Goal: Information Seeking & Learning: Learn about a topic

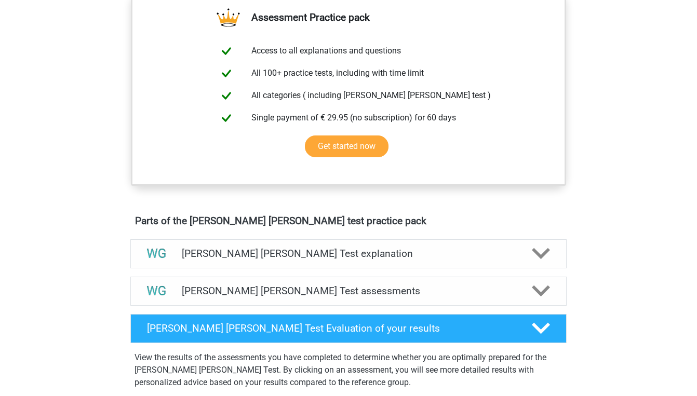
scroll to position [384, 0]
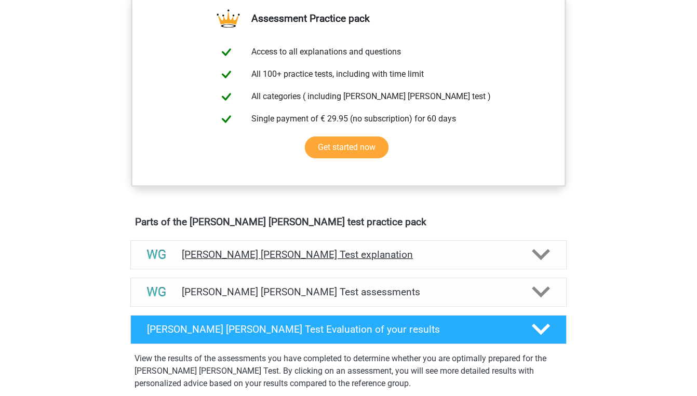
click at [538, 255] on polygon at bounding box center [541, 254] width 18 height 11
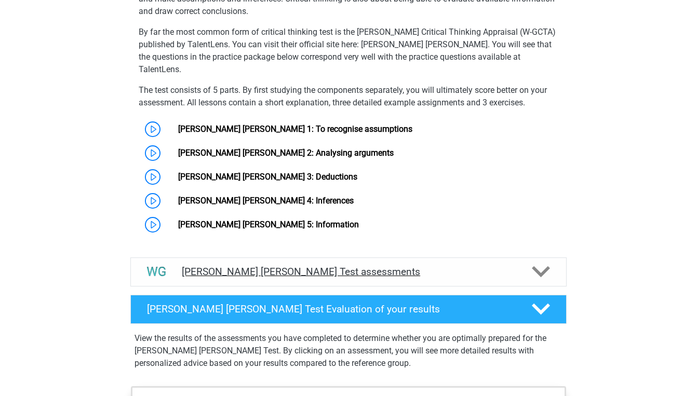
scroll to position [759, 0]
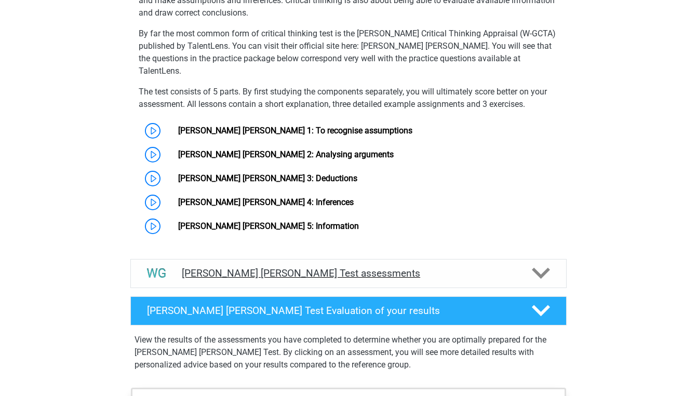
click at [537, 264] on icon at bounding box center [541, 273] width 18 height 18
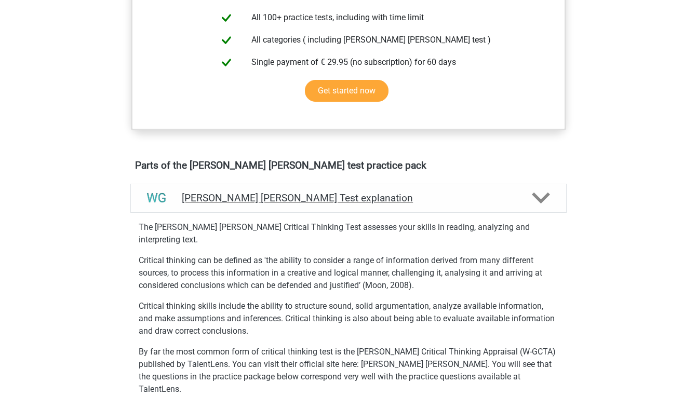
scroll to position [446, 0]
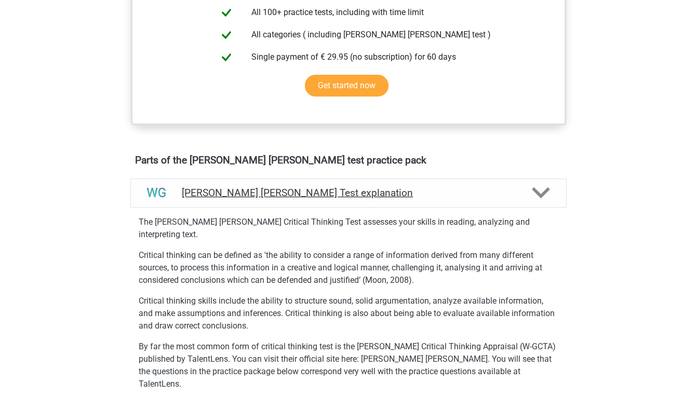
click at [535, 195] on icon at bounding box center [541, 193] width 18 height 18
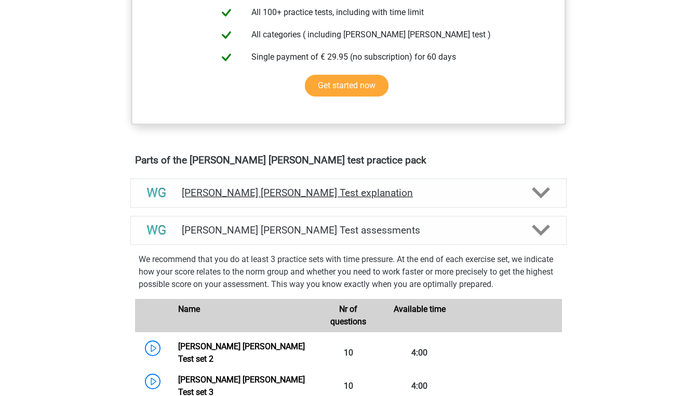
click at [535, 195] on icon at bounding box center [541, 193] width 18 height 18
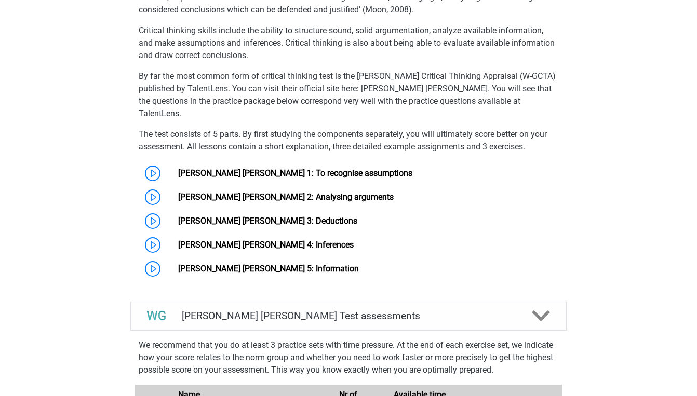
scroll to position [718, 0]
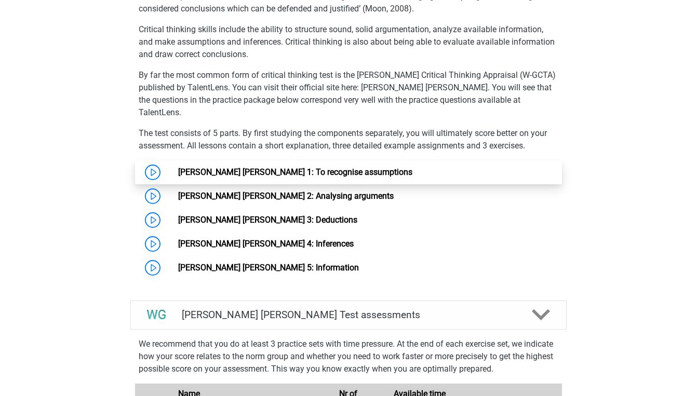
click at [293, 167] on link "Watson Glaser 1: To recognise assumptions" at bounding box center [295, 172] width 234 height 10
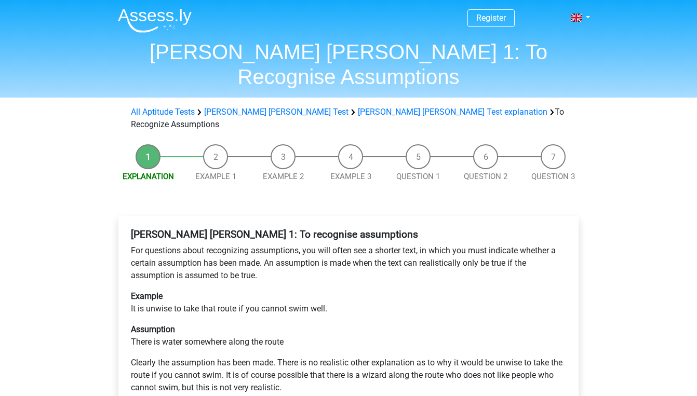
click at [219, 144] on li "Example 1" at bounding box center [216, 163] width 68 height 38
click at [218, 172] on link "Example 1" at bounding box center [215, 176] width 41 height 9
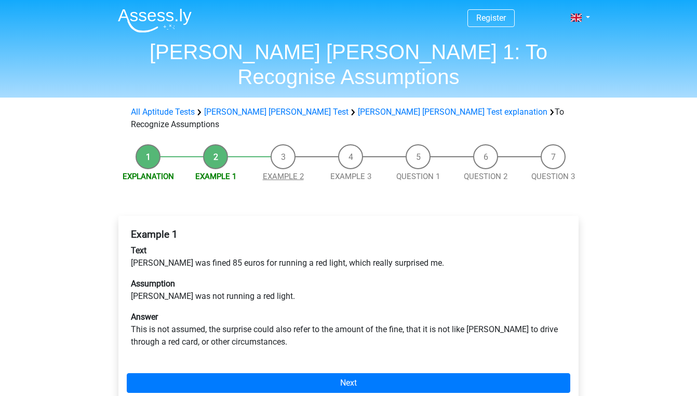
click at [277, 172] on link "Example 2" at bounding box center [283, 176] width 41 height 9
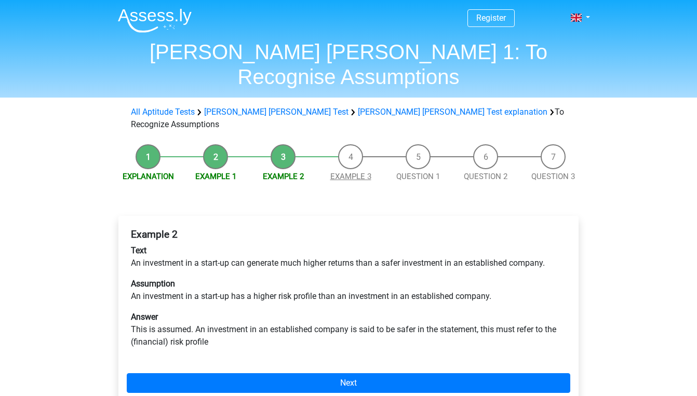
click at [356, 172] on link "Example 3" at bounding box center [350, 176] width 41 height 9
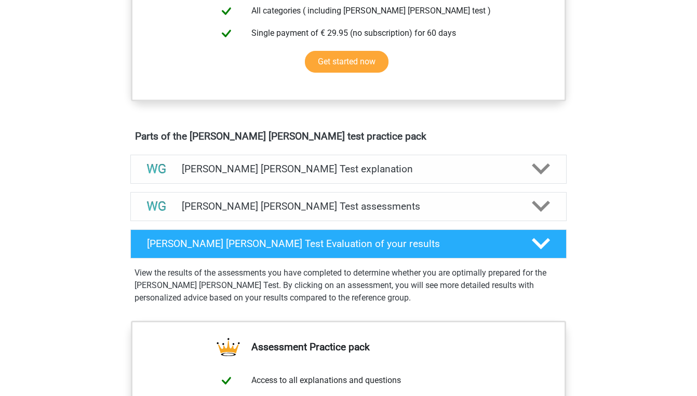
scroll to position [457, 0]
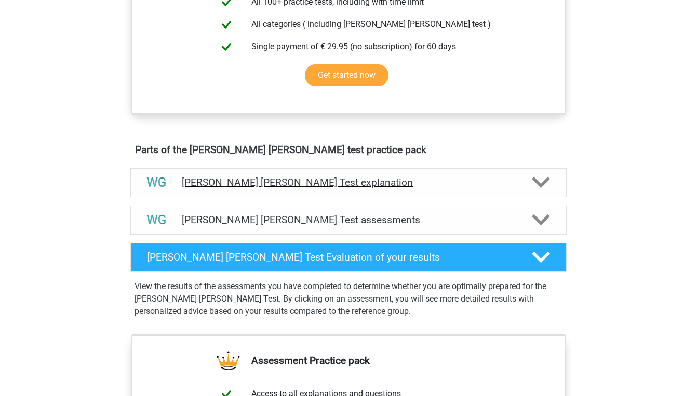
click at [288, 176] on div "Watson Glaser Test explanation" at bounding box center [348, 182] width 436 height 29
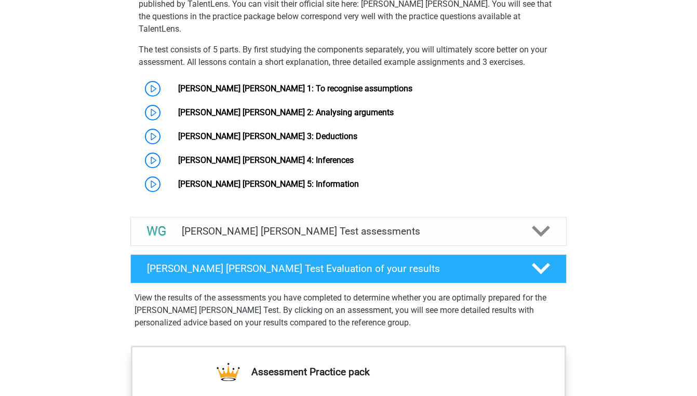
scroll to position [807, 0]
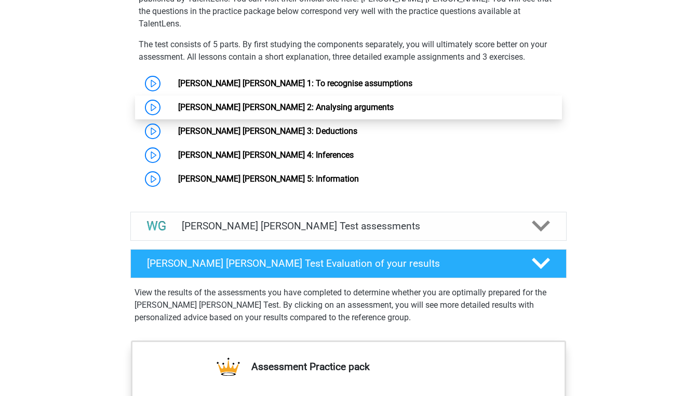
click at [268, 102] on link "Watson Glaser 2: Analysing arguments" at bounding box center [286, 107] width 216 height 10
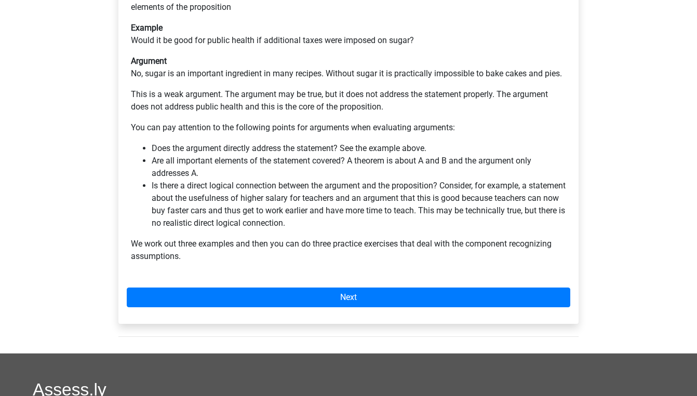
scroll to position [274, 0]
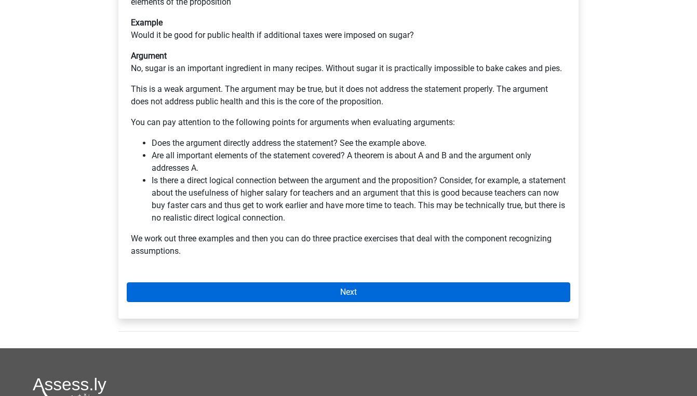
click at [318, 283] on link "Next" at bounding box center [349, 293] width 444 height 20
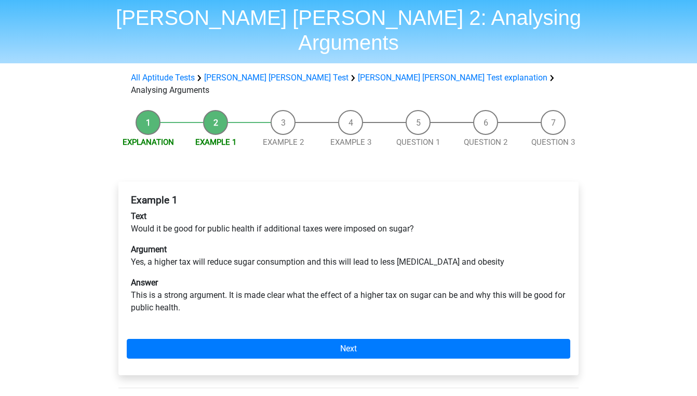
scroll to position [38, 0]
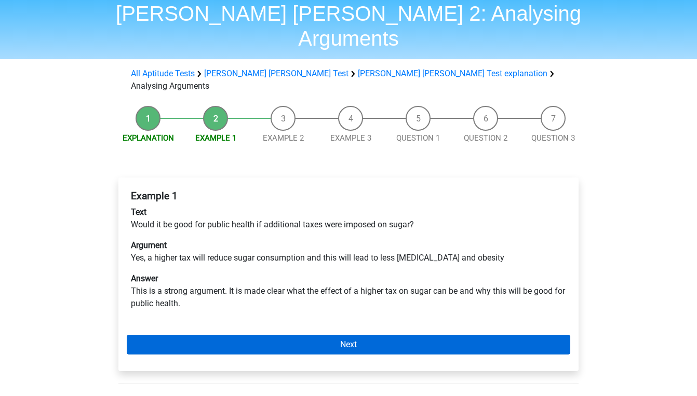
click at [321, 335] on link "Next" at bounding box center [349, 345] width 444 height 20
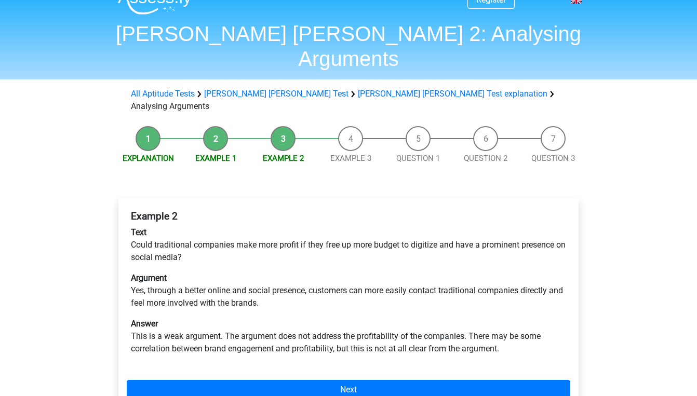
scroll to position [18, 0]
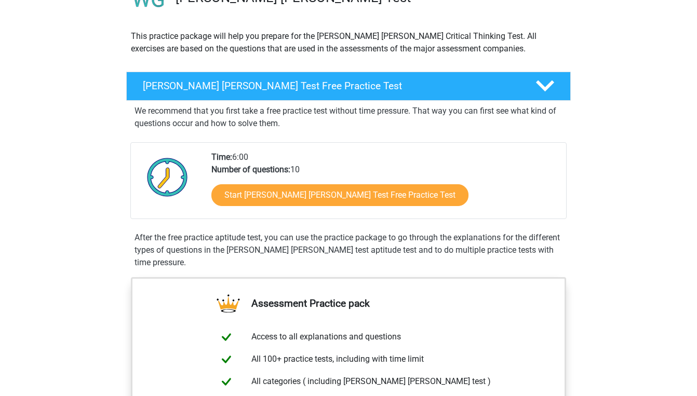
scroll to position [33, 0]
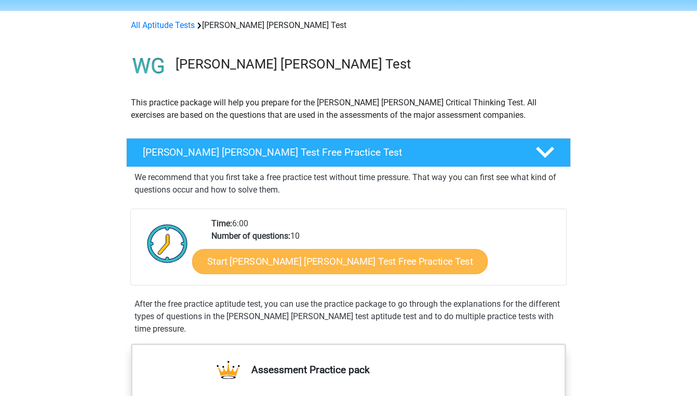
click at [264, 259] on link "Start Watson Glaser Test Free Practice Test" at bounding box center [340, 261] width 296 height 25
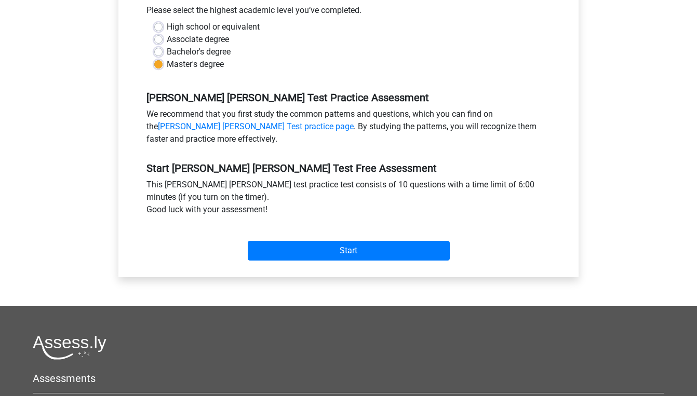
scroll to position [254, 0]
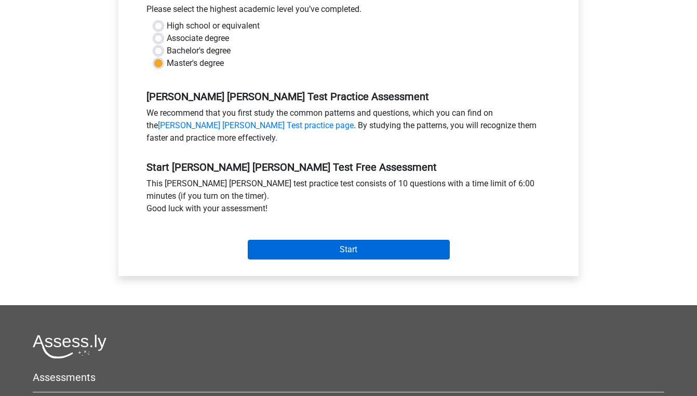
click at [283, 240] on input "Start" at bounding box center [349, 250] width 202 height 20
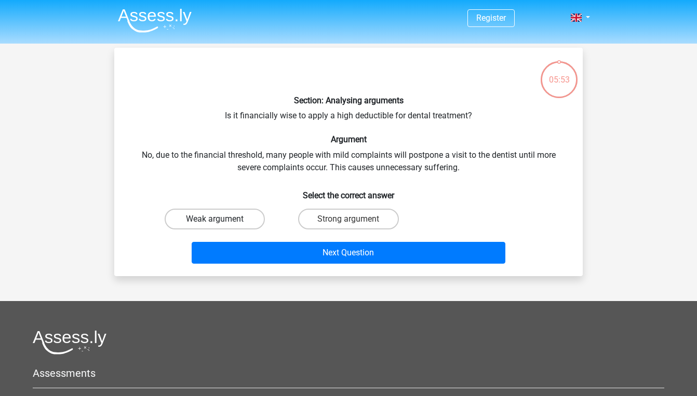
click at [225, 222] on label "Weak argument" at bounding box center [215, 219] width 100 height 21
click at [222, 222] on input "Weak argument" at bounding box center [218, 222] width 7 height 7
radio input "true"
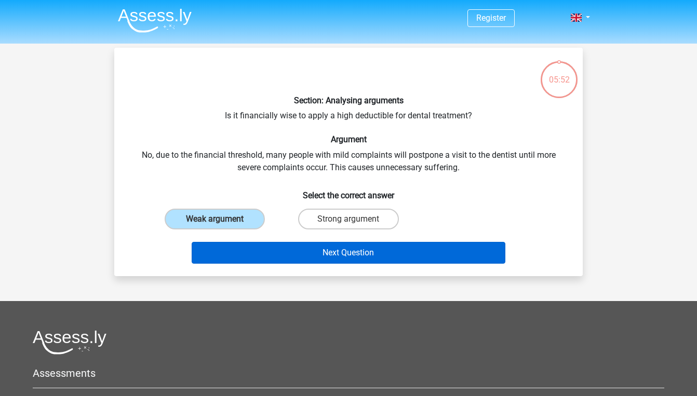
click at [278, 257] on button "Next Question" at bounding box center [349, 253] width 314 height 22
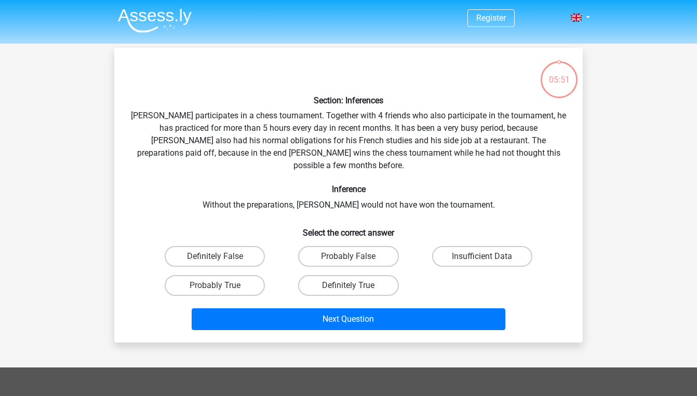
scroll to position [48, 0]
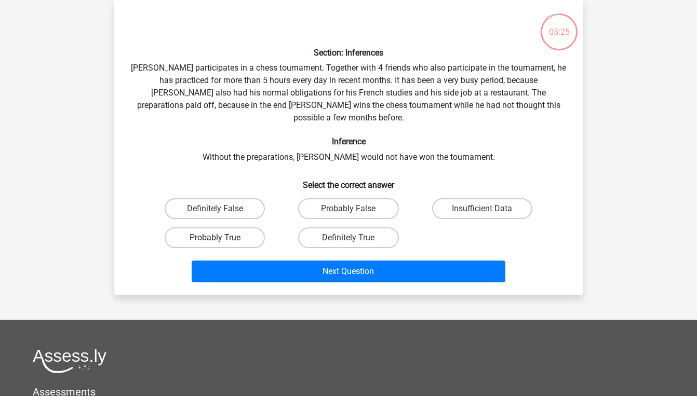
click at [226, 228] on label "Probably True" at bounding box center [215, 238] width 100 height 21
click at [222, 238] on input "Probably True" at bounding box center [218, 241] width 7 height 7
radio input "true"
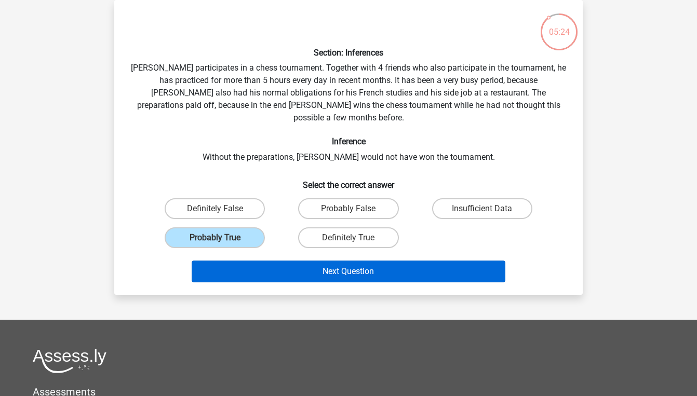
click at [265, 263] on button "Next Question" at bounding box center [349, 272] width 314 height 22
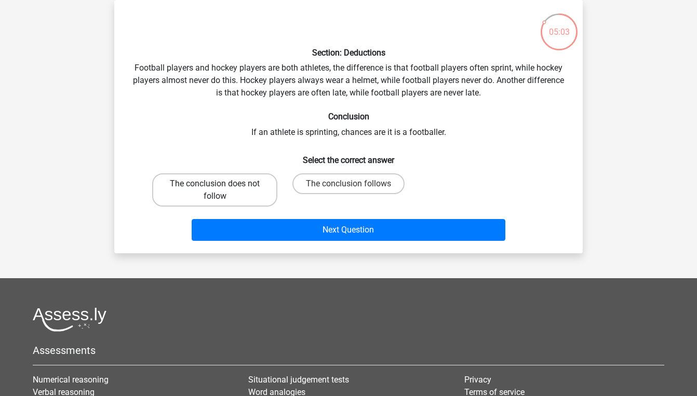
click at [239, 197] on label "The conclusion does not follow" at bounding box center [214, 190] width 125 height 33
click at [222, 191] on input "The conclusion does not follow" at bounding box center [218, 187] width 7 height 7
radio input "true"
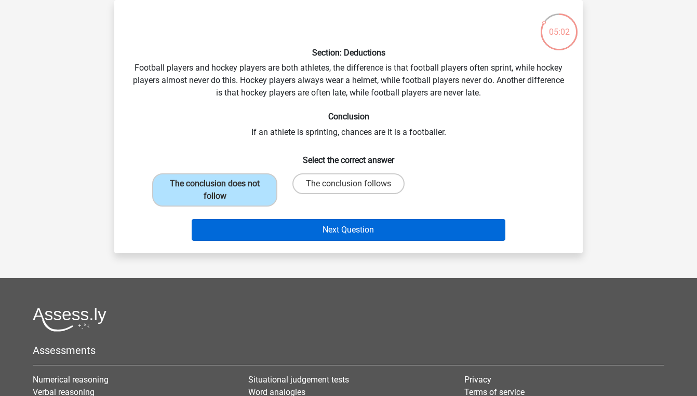
click at [297, 230] on button "Next Question" at bounding box center [349, 230] width 314 height 22
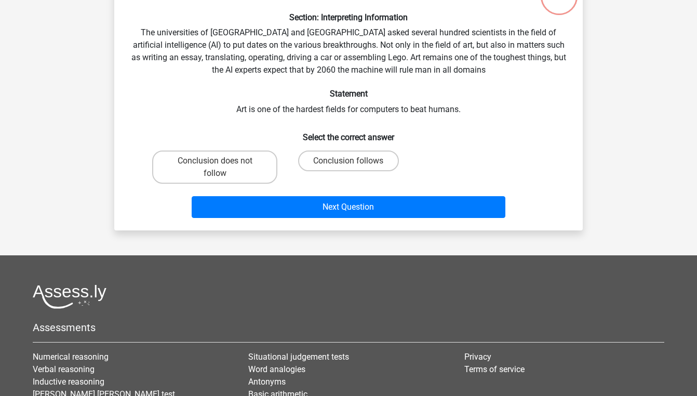
scroll to position [116, 0]
